Goal: Find specific page/section: Find specific page/section

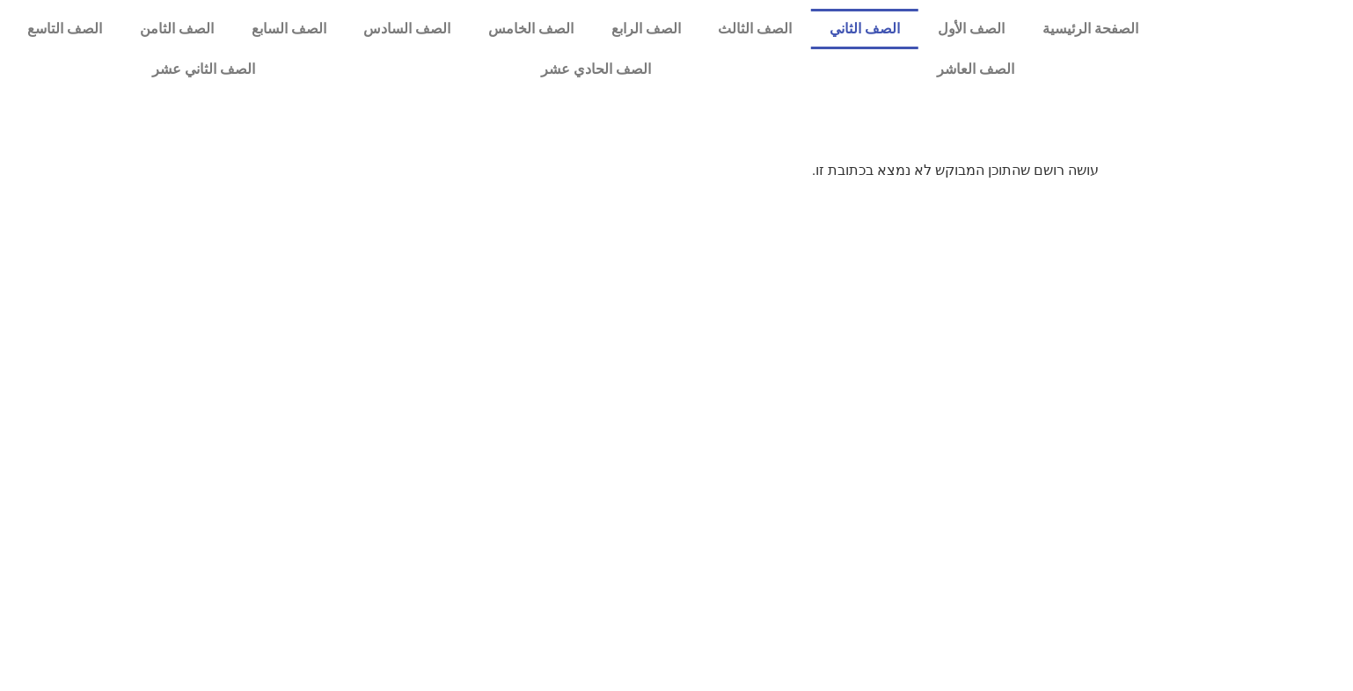
click at [907, 33] on link "الصف الثاني" at bounding box center [865, 29] width 108 height 40
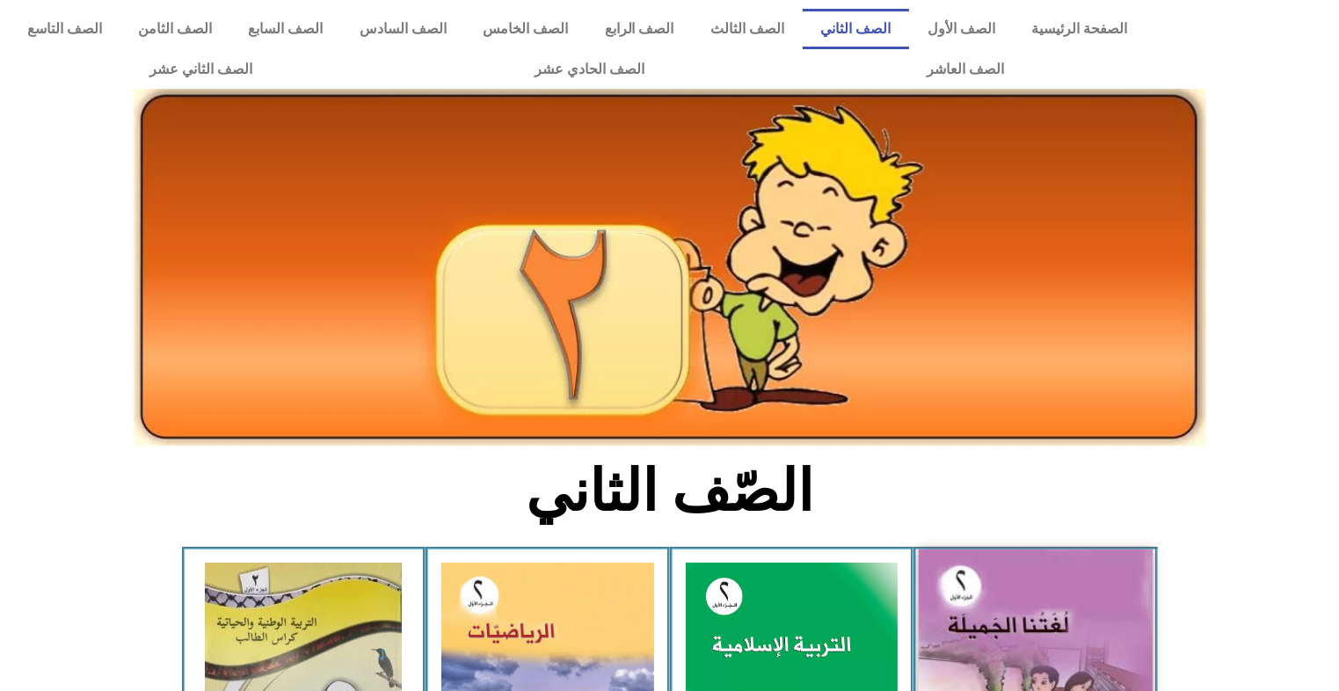
click at [1010, 609] on img at bounding box center [1036, 694] width 234 height 289
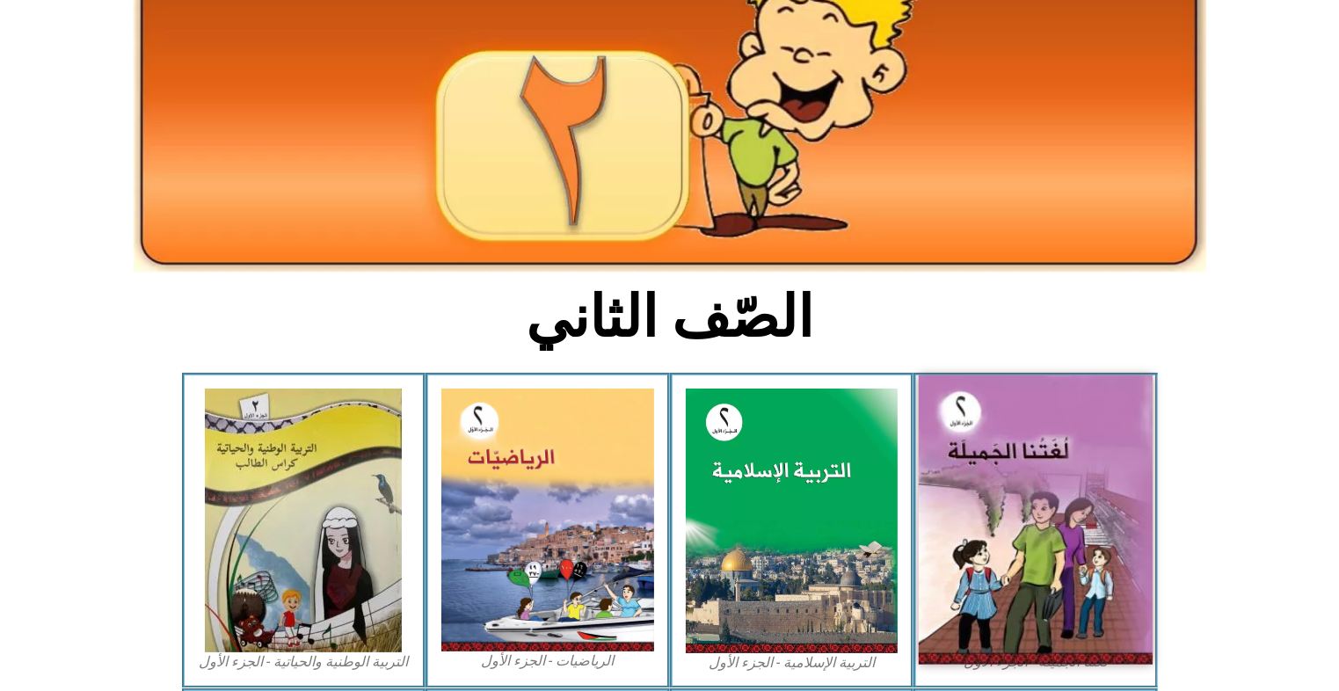
scroll to position [176, 0]
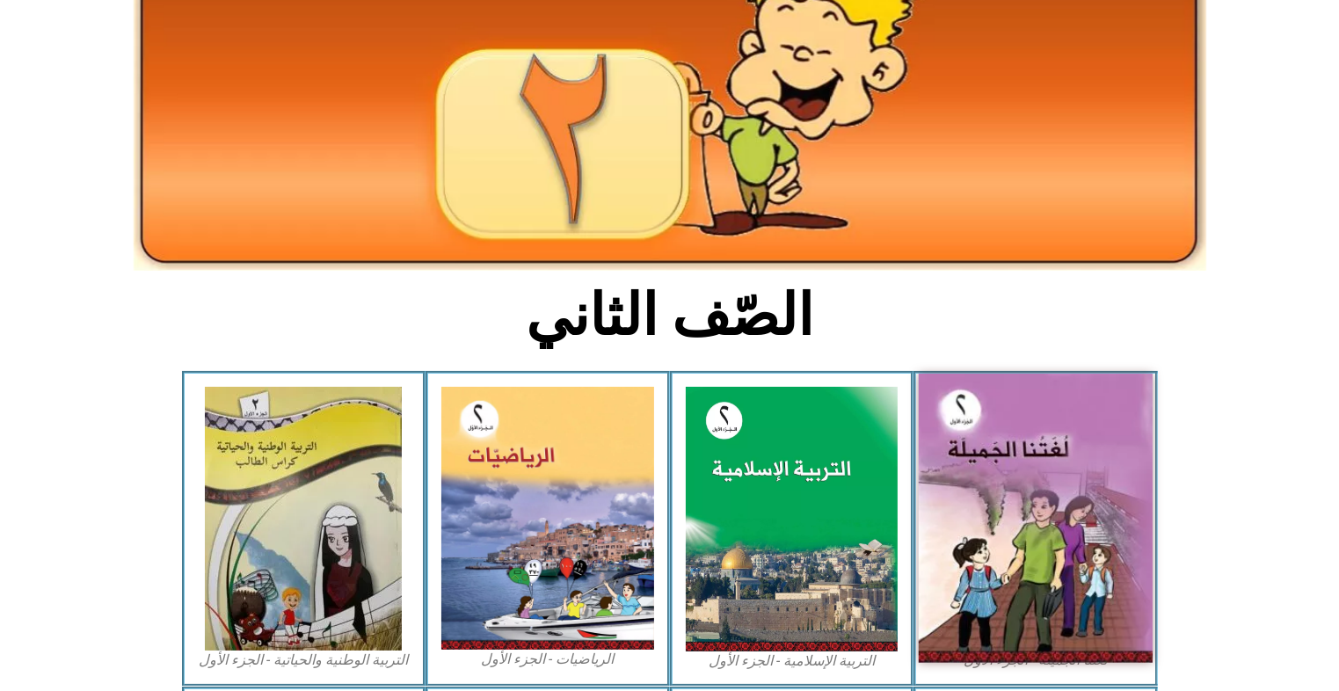
click at [1036, 534] on img at bounding box center [1036, 518] width 234 height 289
click at [1017, 627] on img at bounding box center [1036, 518] width 234 height 289
click at [1020, 581] on img at bounding box center [1036, 518] width 234 height 289
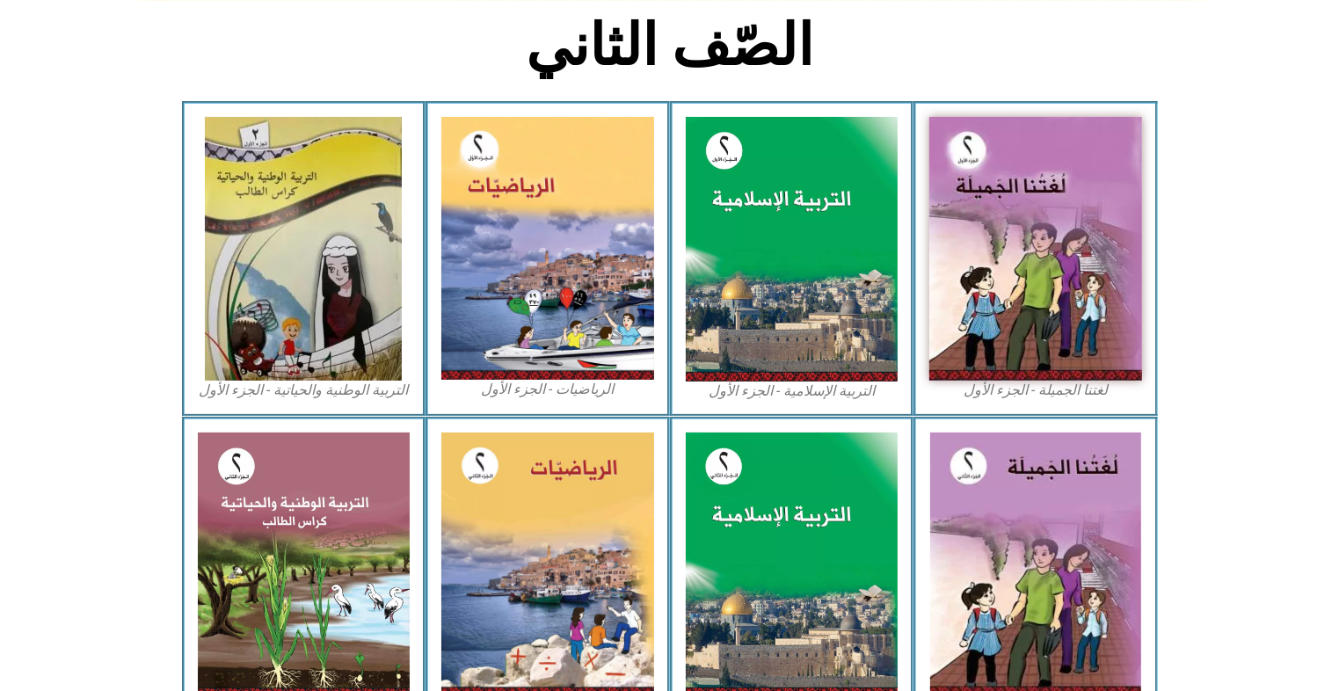
scroll to position [450, 0]
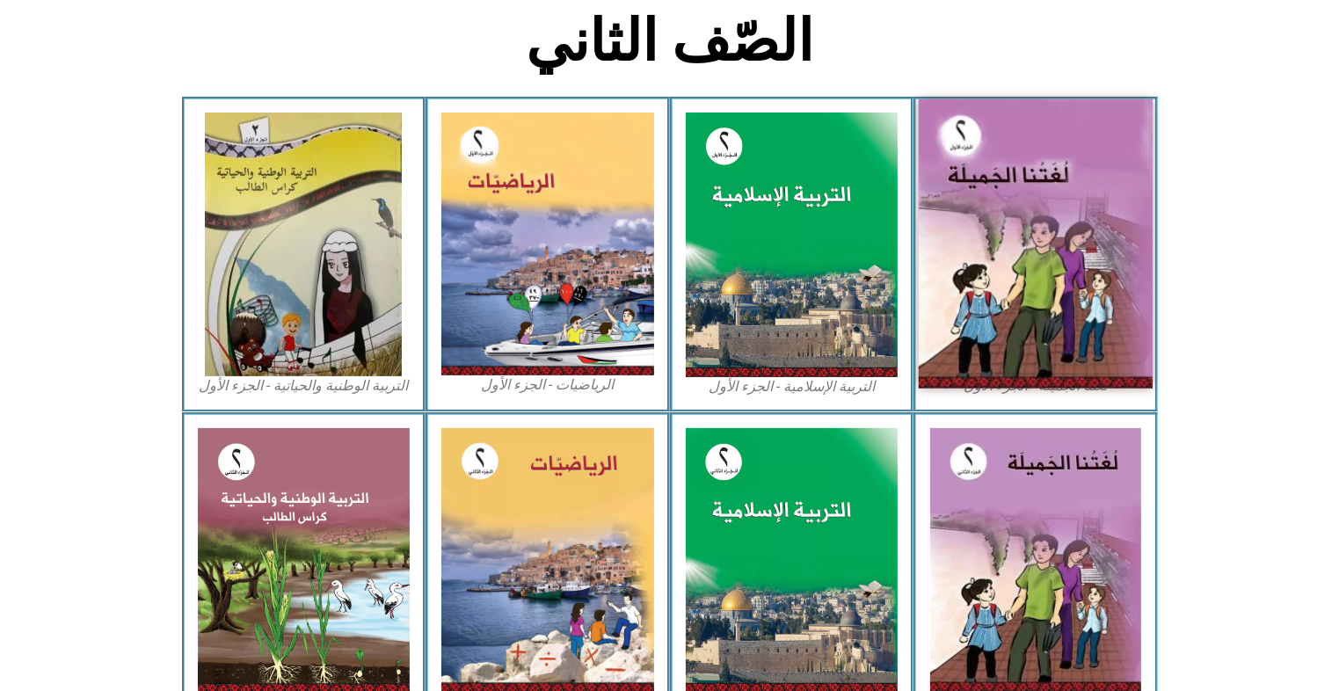
click at [957, 265] on img at bounding box center [1036, 243] width 234 height 289
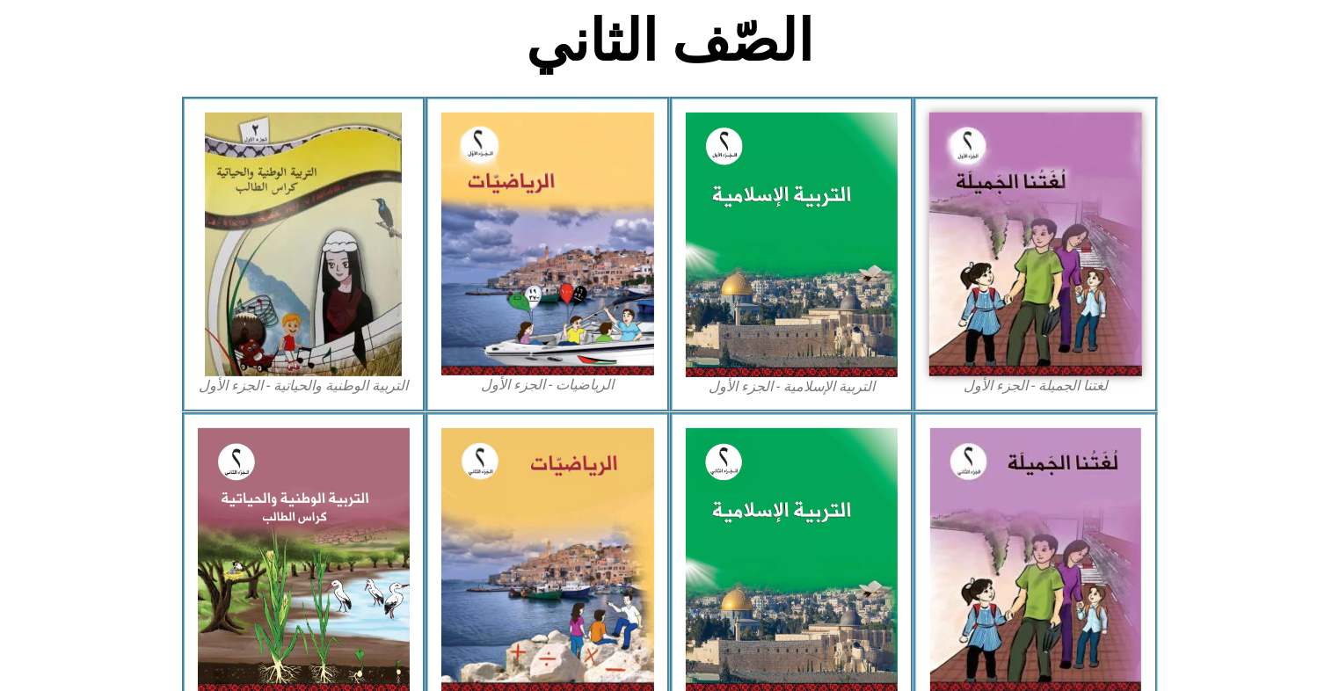
click at [127, 627] on section "لغتنا الجميلة - الجزء الثاني التربية الإسلامية - الجزء الثاني الرياضيات - الجزء…" at bounding box center [669, 570] width 1339 height 317
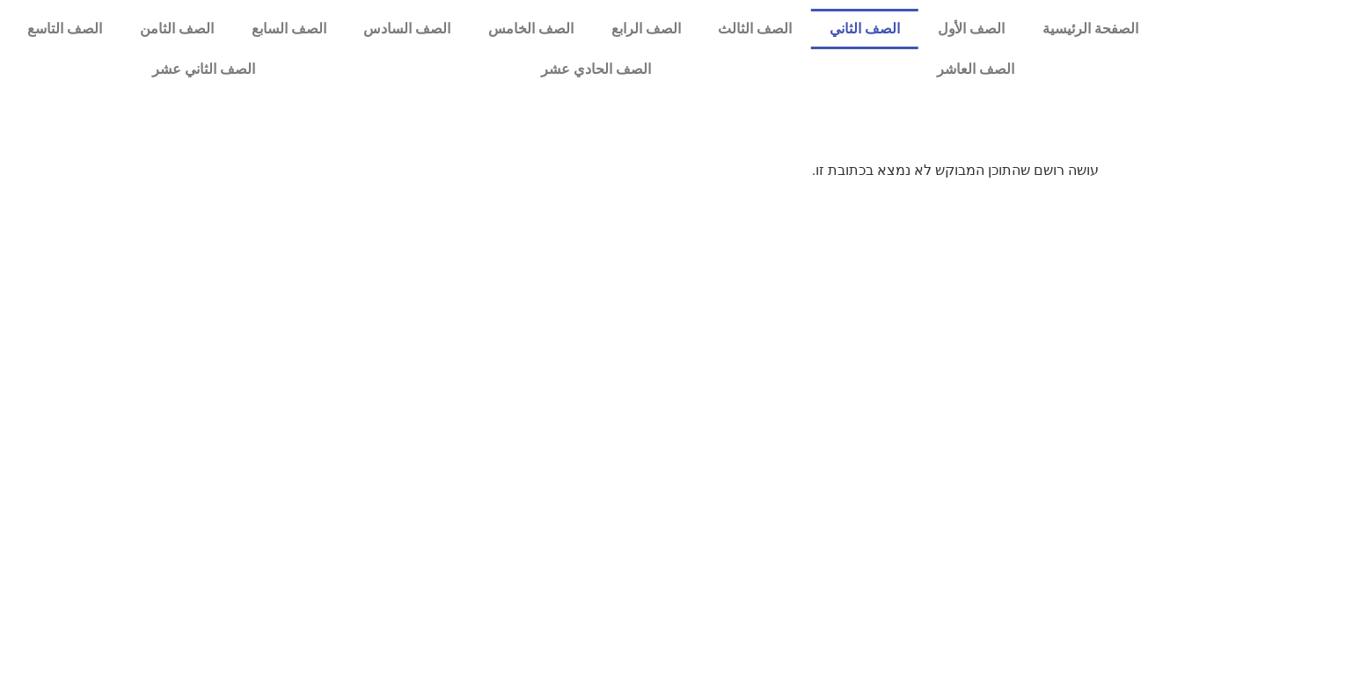
click at [919, 25] on link "الصف الثاني" at bounding box center [865, 29] width 108 height 40
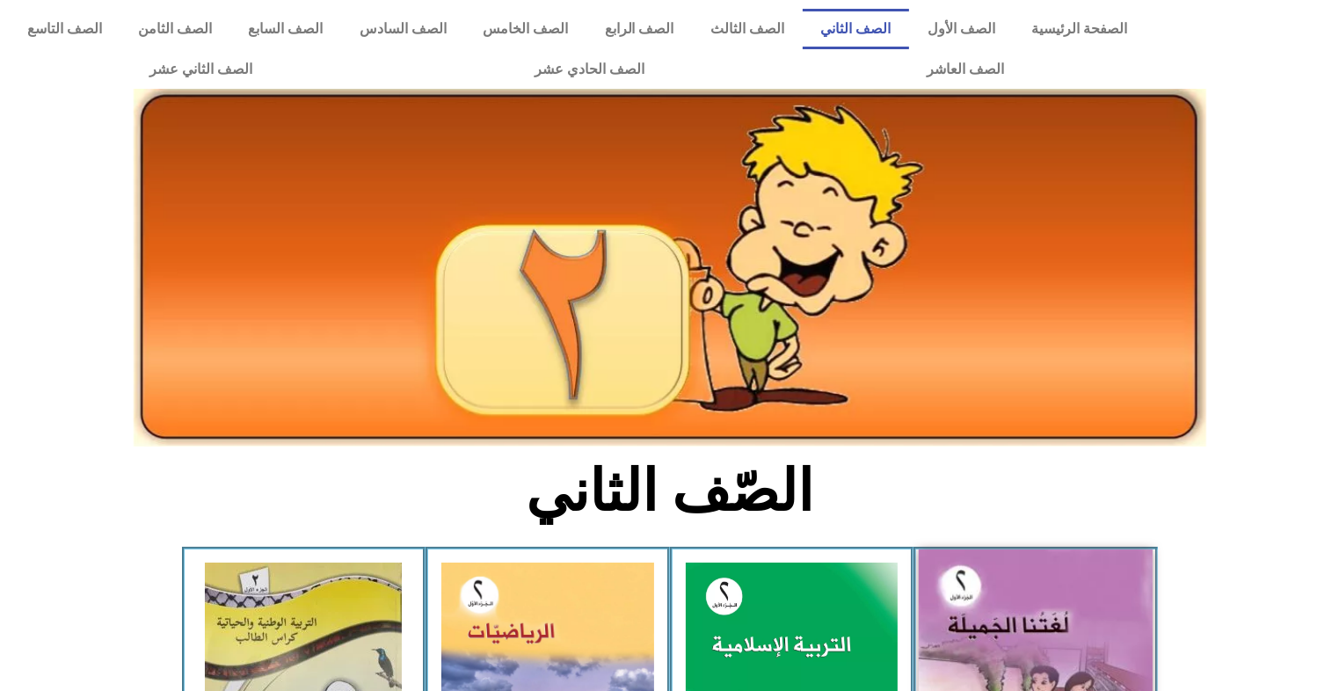
click at [1005, 604] on img at bounding box center [1036, 694] width 234 height 289
click at [964, 624] on img at bounding box center [1036, 694] width 234 height 289
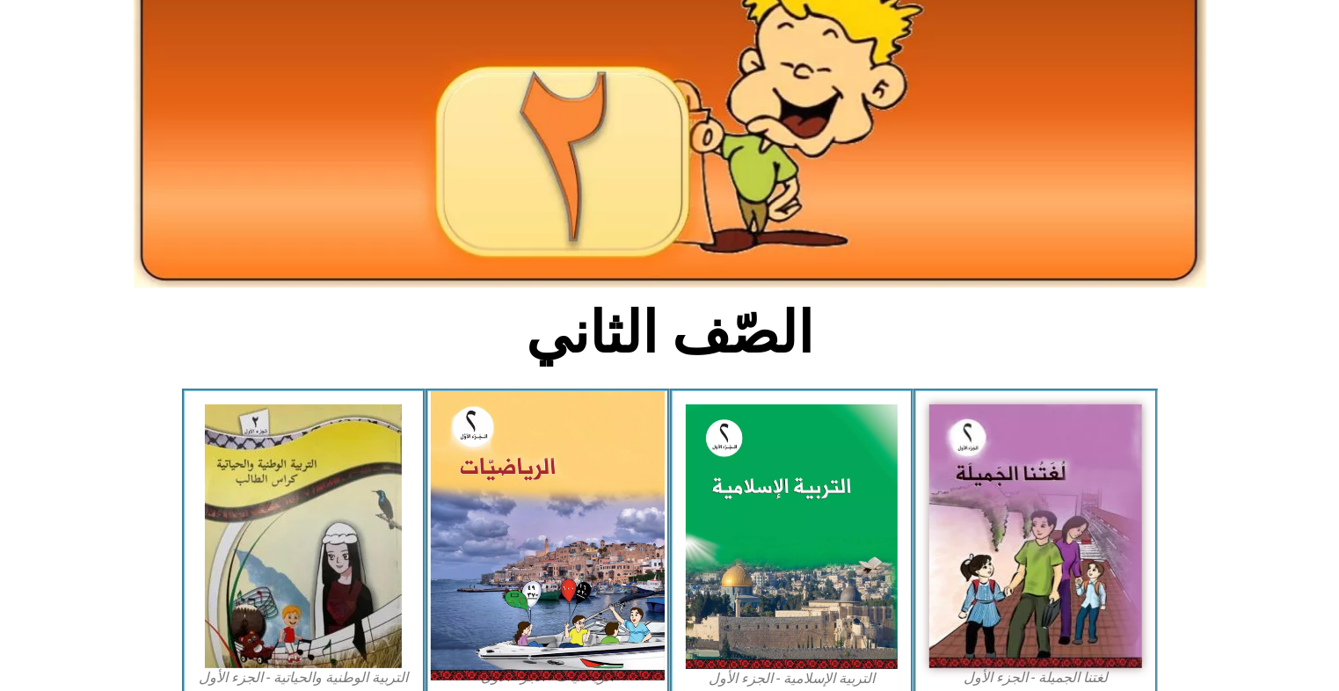
scroll to position [317, 0]
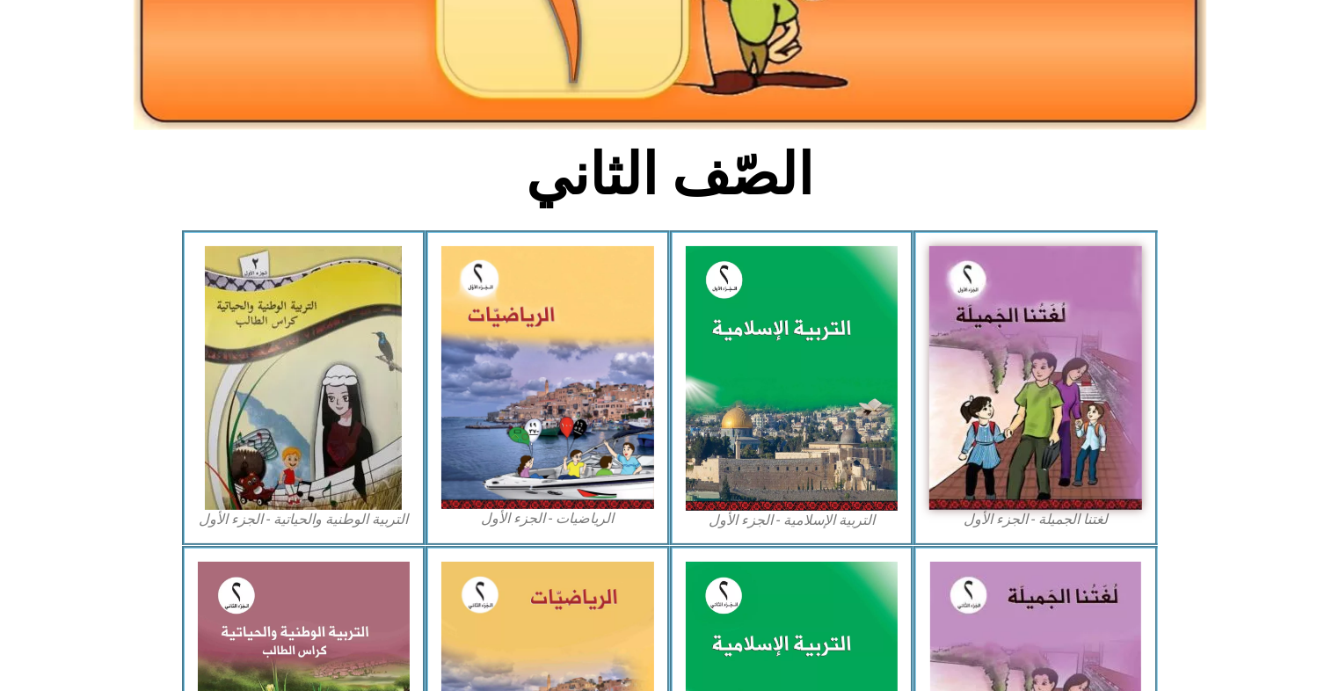
click at [995, 522] on figcaption "لغتنا الجميلة - الجزء الأول​" at bounding box center [1036, 519] width 213 height 19
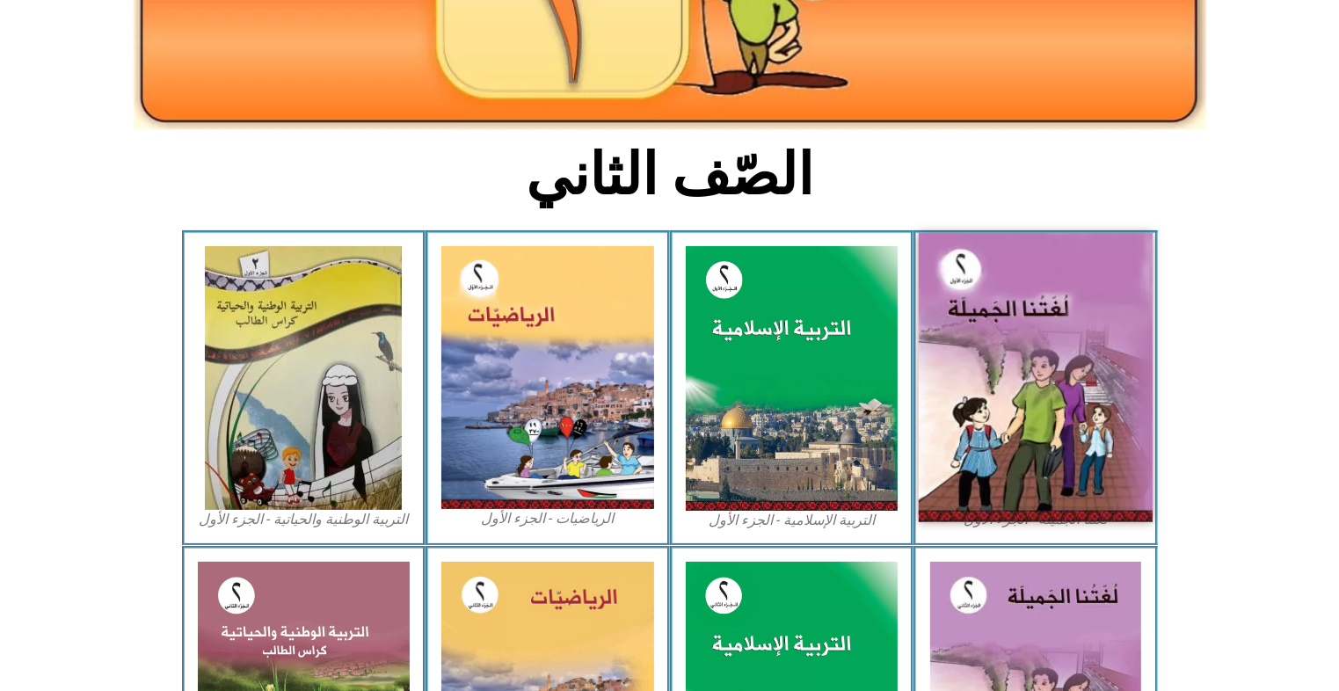
click at [1003, 465] on img at bounding box center [1036, 377] width 234 height 289
drag, startPoint x: 1003, startPoint y: 465, endPoint x: 1086, endPoint y: 337, distance: 153.2
click at [1086, 337] on img at bounding box center [1036, 377] width 234 height 289
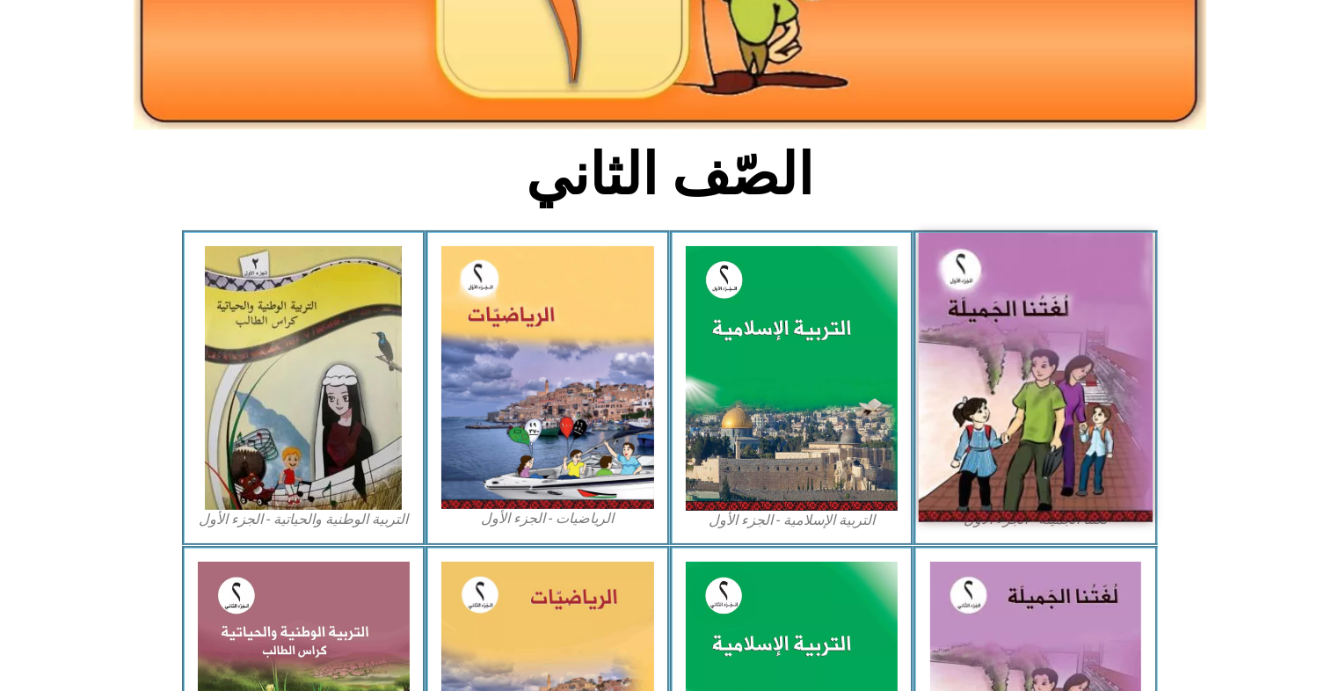
click at [1064, 388] on img at bounding box center [1036, 377] width 234 height 289
click at [1034, 305] on img at bounding box center [1036, 377] width 234 height 289
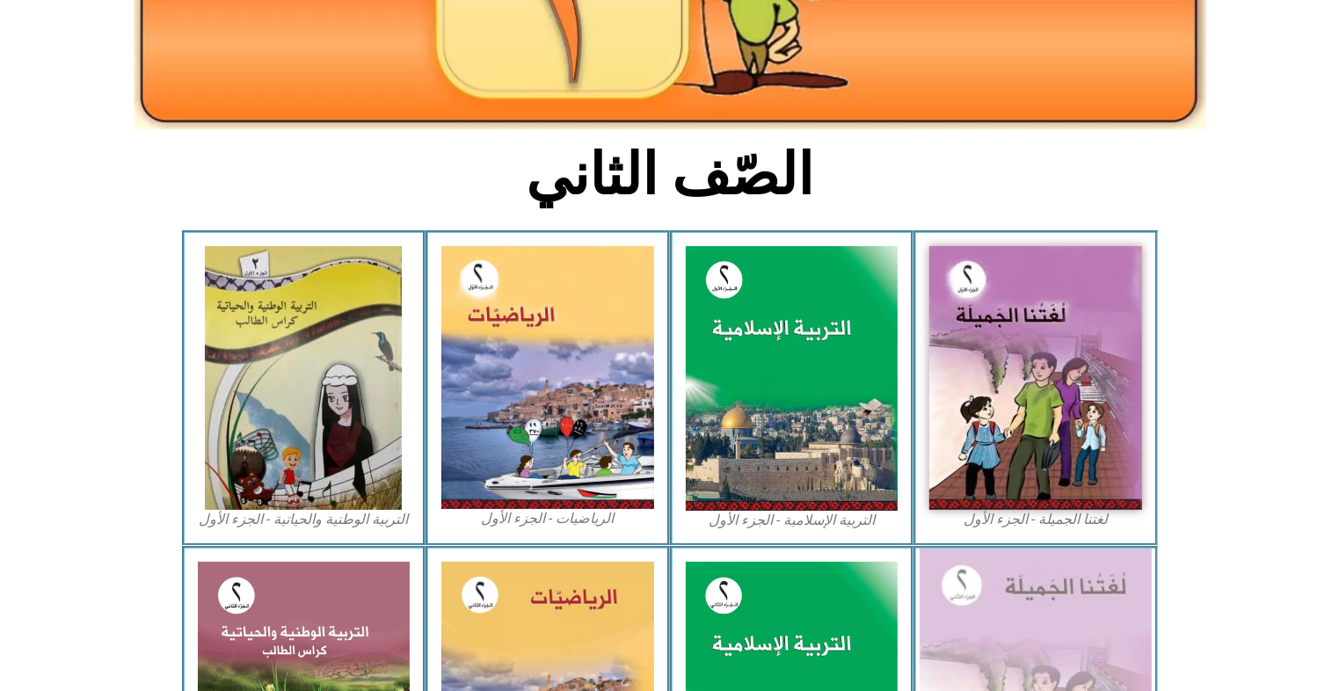
click at [992, 595] on img at bounding box center [1036, 694] width 232 height 290
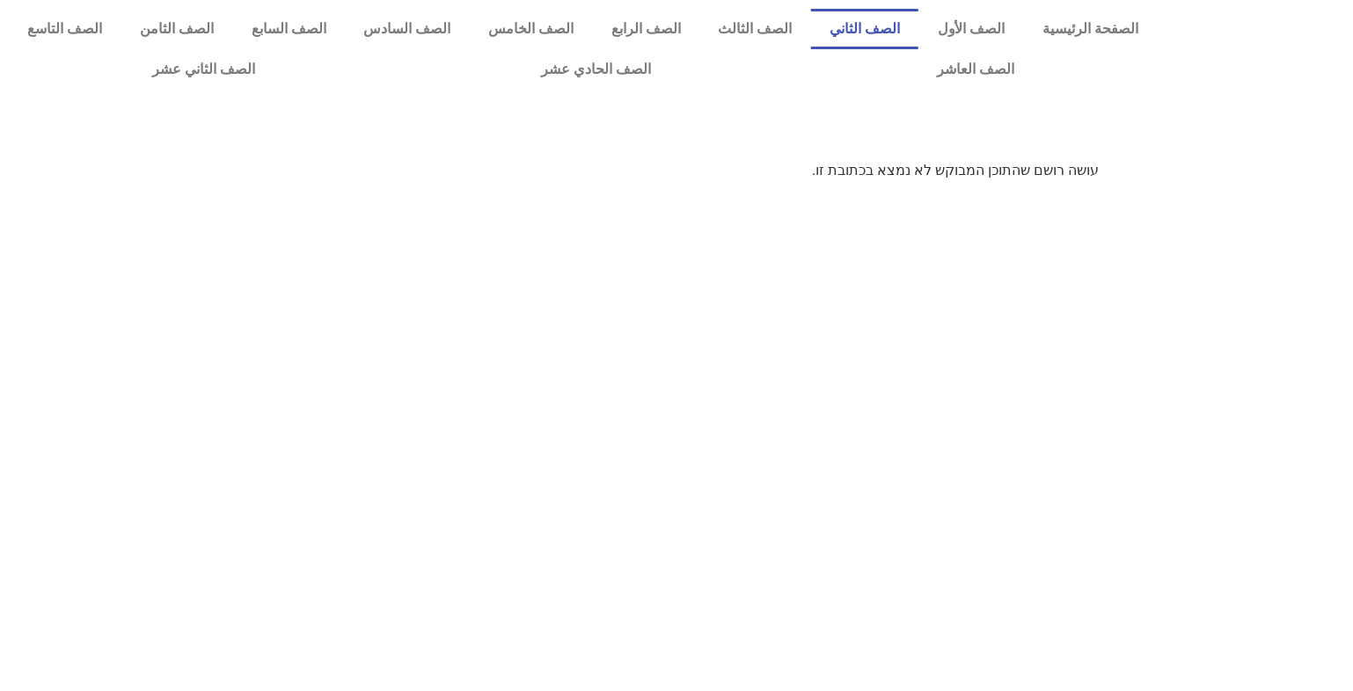
click at [904, 26] on link "الصف الثاني" at bounding box center [865, 29] width 108 height 40
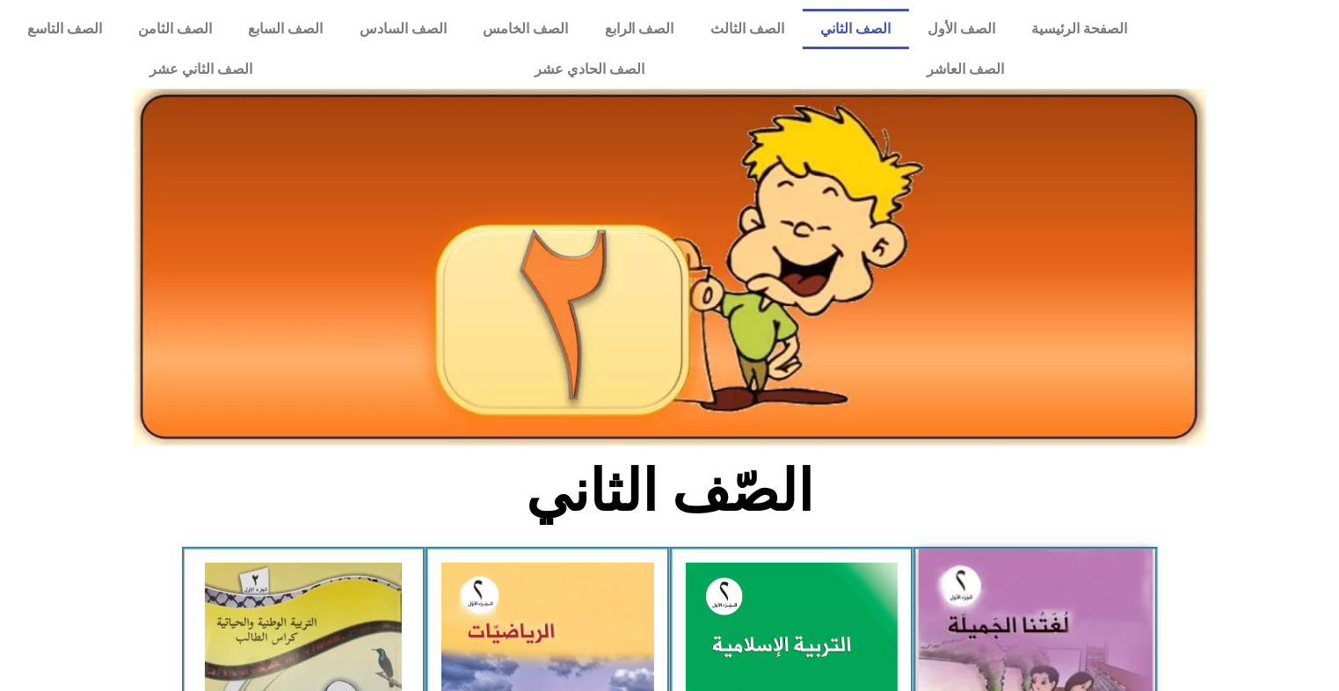
click at [1062, 638] on img at bounding box center [1036, 694] width 234 height 289
click at [1065, 621] on img at bounding box center [1036, 694] width 234 height 289
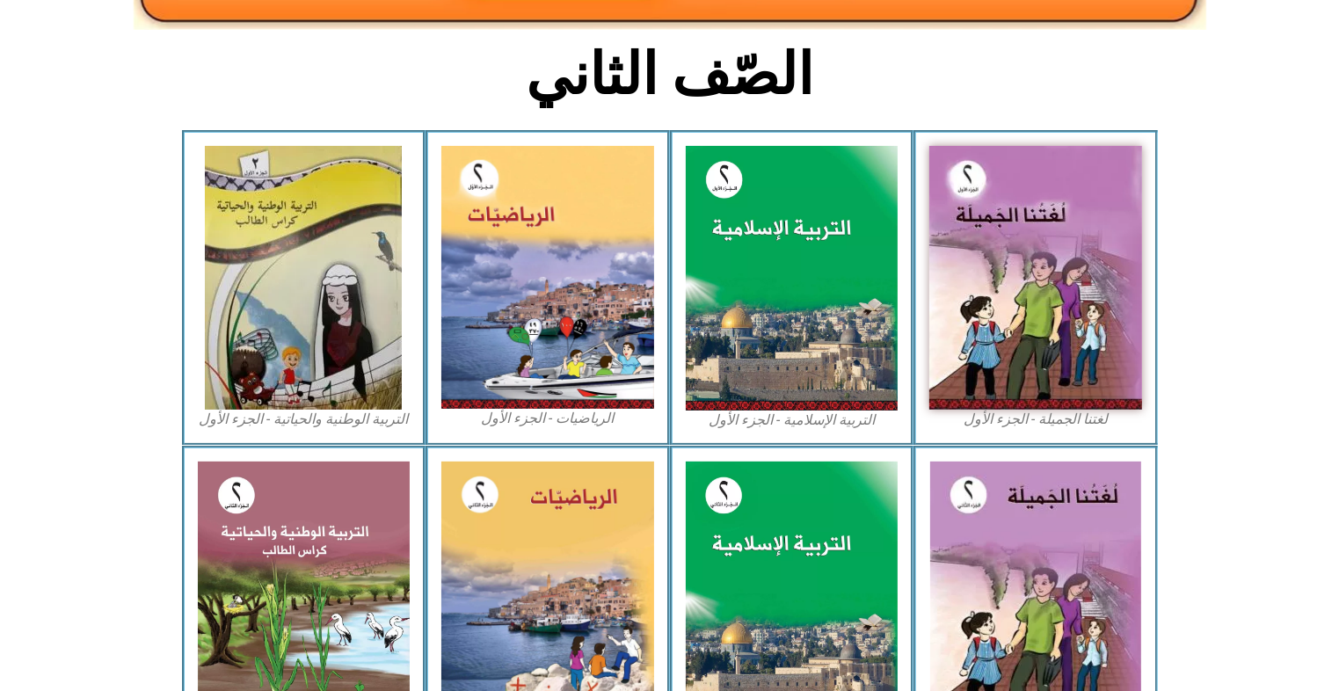
scroll to position [443, 0]
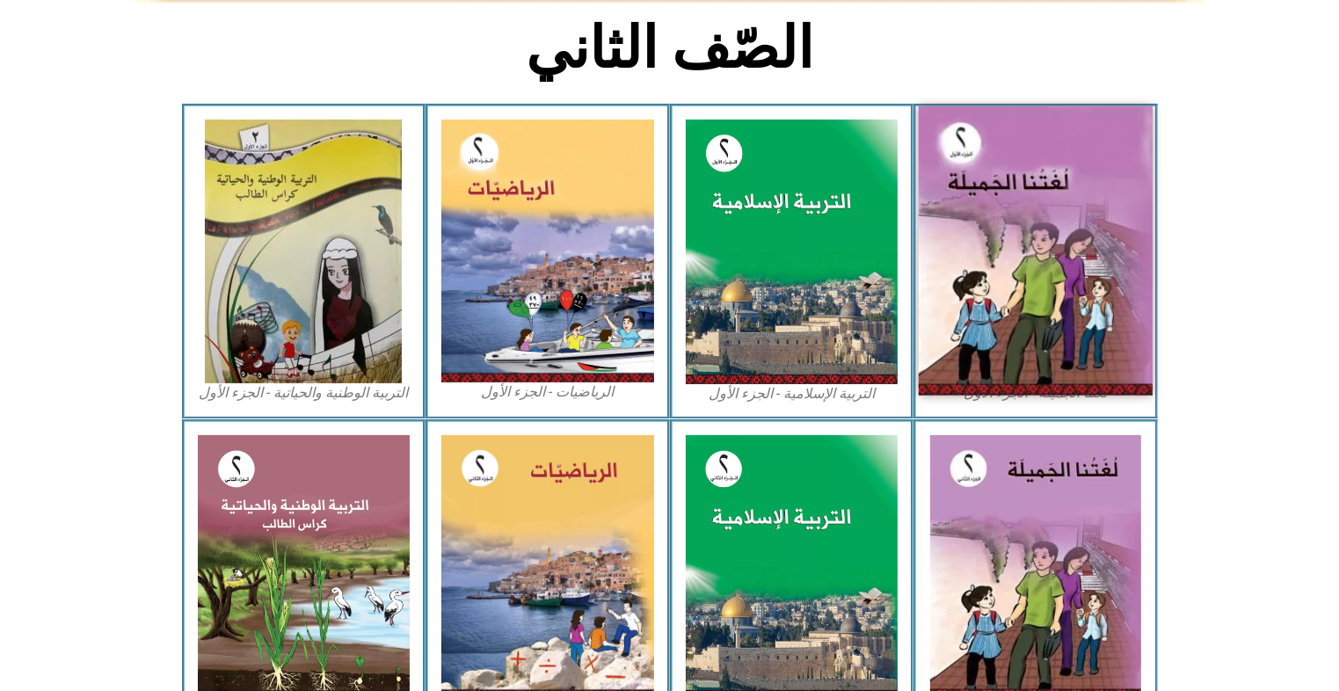
click at [1015, 269] on img at bounding box center [1036, 250] width 234 height 289
click at [978, 233] on img at bounding box center [1036, 250] width 234 height 289
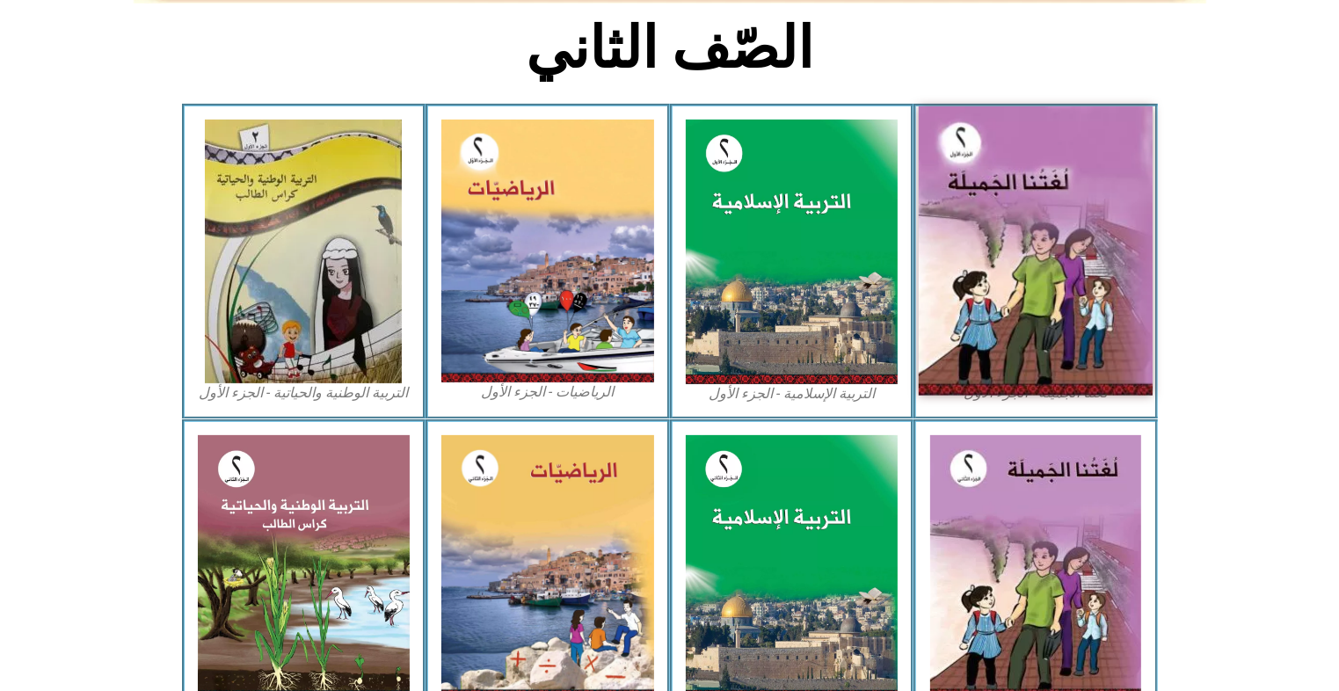
click at [1121, 246] on img at bounding box center [1036, 250] width 234 height 289
click at [1031, 265] on img at bounding box center [1036, 250] width 234 height 289
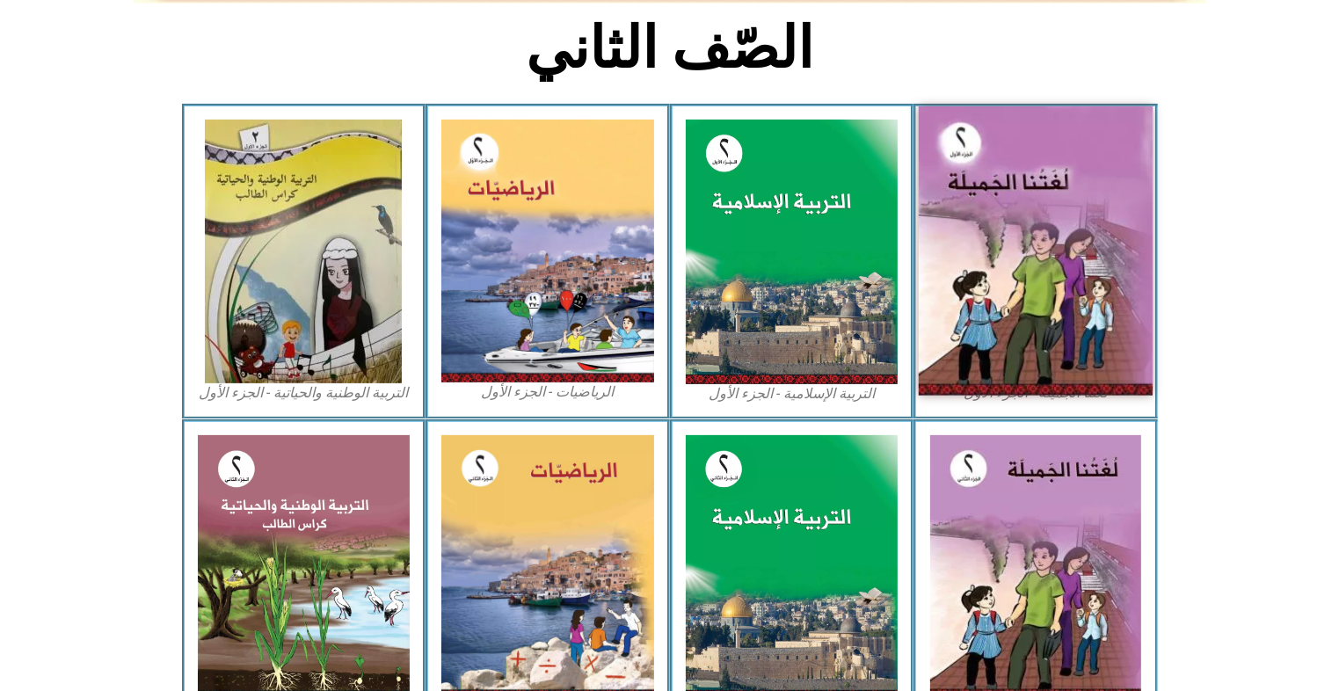
click at [1031, 265] on img at bounding box center [1036, 250] width 234 height 289
